Goal: Find specific page/section: Find specific page/section

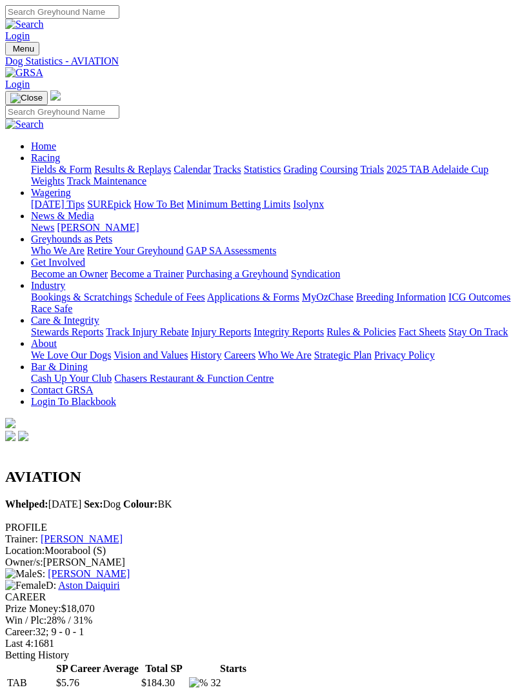
click at [10, 52] on img "Toggle navigation" at bounding box center [10, 52] width 0 height 0
click at [92, 171] on link "Fields & Form" at bounding box center [61, 169] width 61 height 11
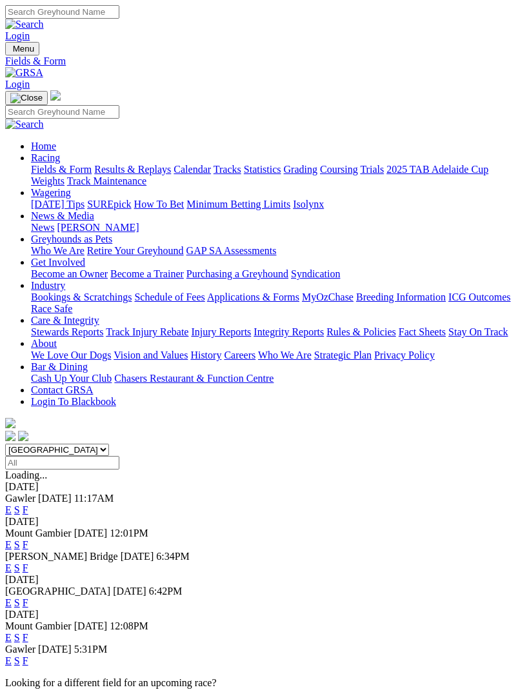
click at [28, 655] on link "F" at bounding box center [26, 660] width 6 height 11
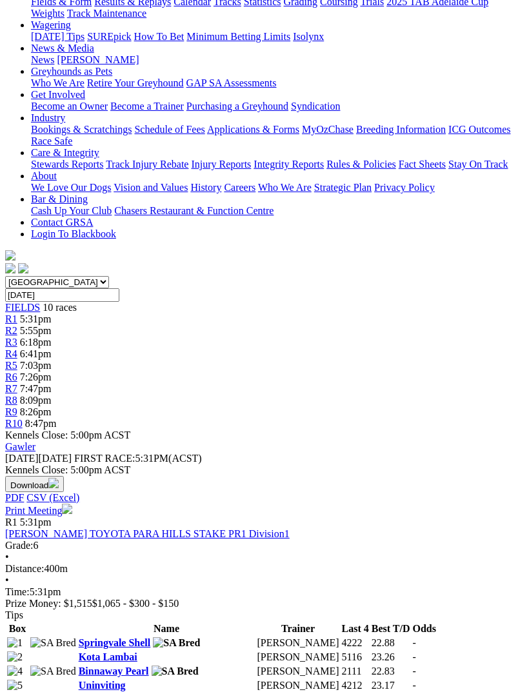
scroll to position [148, 0]
